Goal: Transaction & Acquisition: Purchase product/service

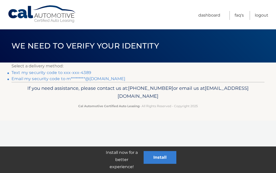
click at [71, 72] on link "Text my security code to xxx-xxx-4389" at bounding box center [51, 72] width 80 height 5
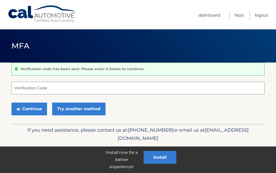
click at [62, 87] on input "Verification Code" at bounding box center [137, 88] width 253 height 13
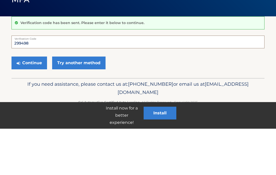
type input "299498"
click at [34, 103] on button "Continue" at bounding box center [28, 109] width 35 height 13
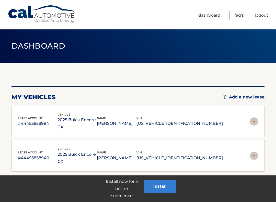
click at [252, 119] on img at bounding box center [254, 121] width 8 height 8
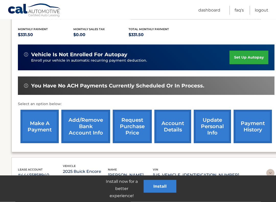
scroll to position [111, 0]
click at [37, 121] on link "make a payment" at bounding box center [39, 126] width 38 height 33
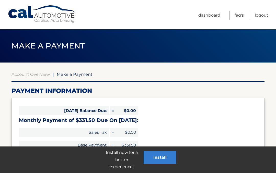
select select "MmYyODNhOWYtODliNS00MWZhLThmMGEtNTg2OWVmZDYzMjhm"
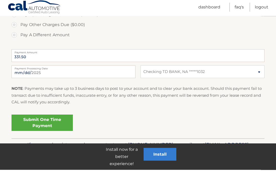
scroll to position [188, 0]
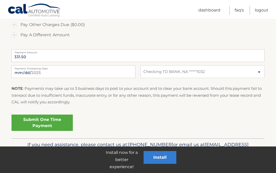
click at [22, 121] on link "Submit One Time Payment" at bounding box center [41, 123] width 61 height 16
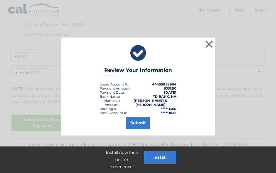
click at [134, 122] on button "Submit" at bounding box center [138, 123] width 24 height 12
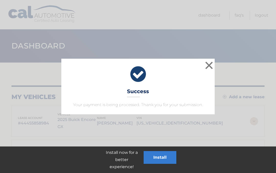
click at [208, 65] on button "×" at bounding box center [209, 65] width 10 height 10
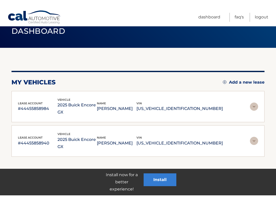
scroll to position [8, 0]
